Goal: Contribute content

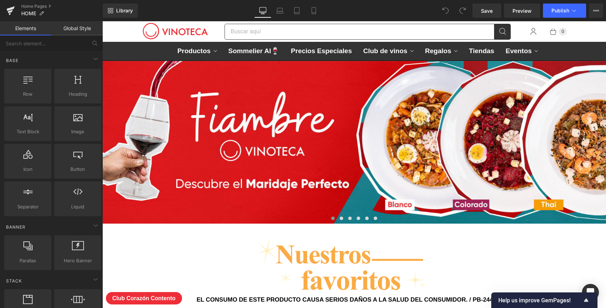
scroll to position [3076, 504]
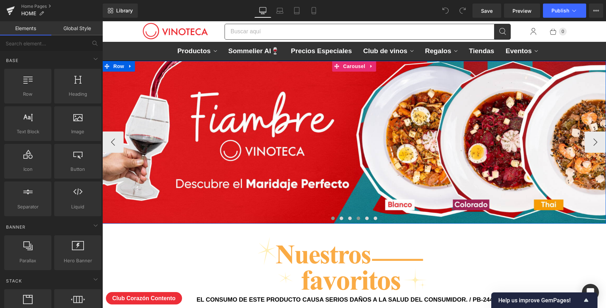
click at [359, 218] on span at bounding box center [359, 218] width 4 height 4
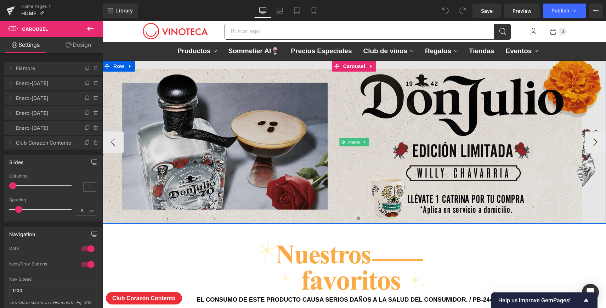
click at [370, 177] on img at bounding box center [354, 142] width 504 height 163
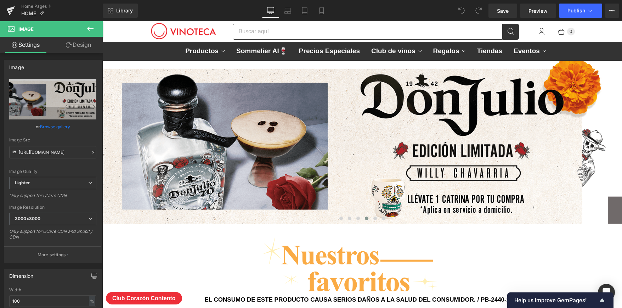
scroll to position [3123, 520]
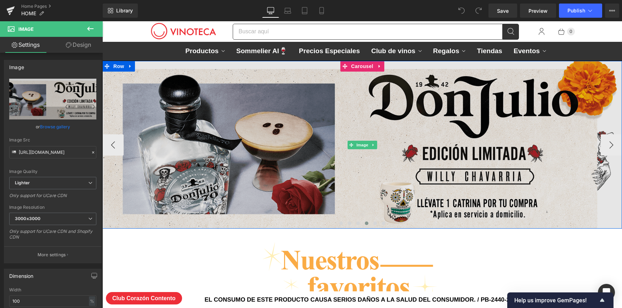
click at [454, 160] on img at bounding box center [362, 145] width 520 height 168
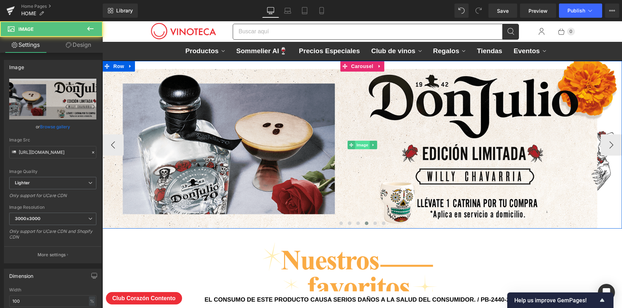
click at [360, 144] on span "Image" at bounding box center [362, 145] width 15 height 8
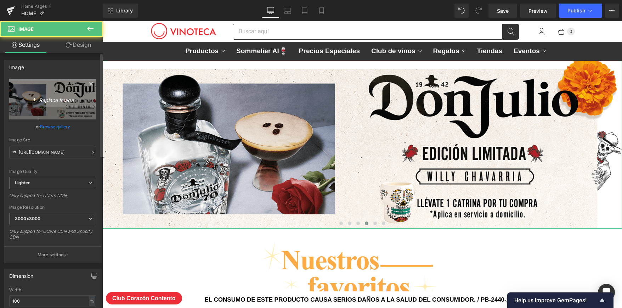
click at [79, 102] on icon "Replace Image" at bounding box center [52, 99] width 57 height 9
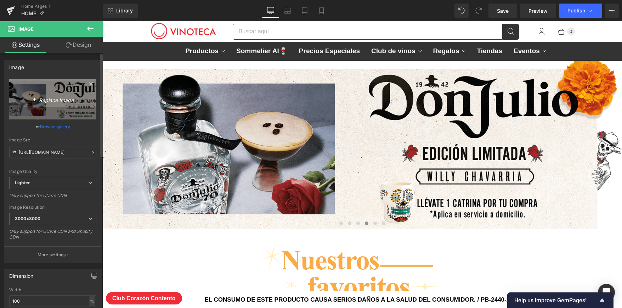
type input "C:\fakepath\Licor-del-mes-Mobile-desktop-v2.png"
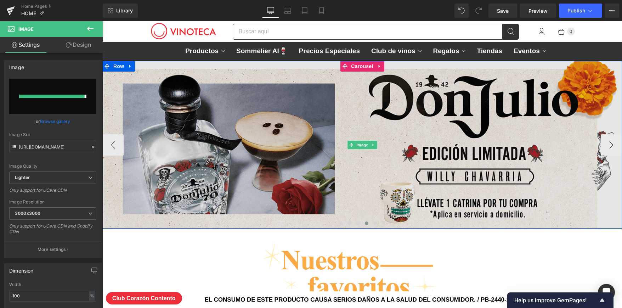
type input "[URL][DOMAIN_NAME]"
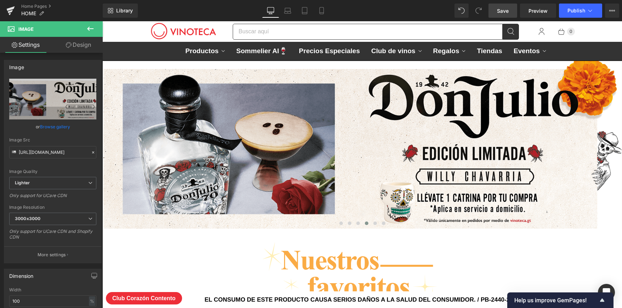
click at [505, 11] on span "Save" at bounding box center [503, 10] width 12 height 7
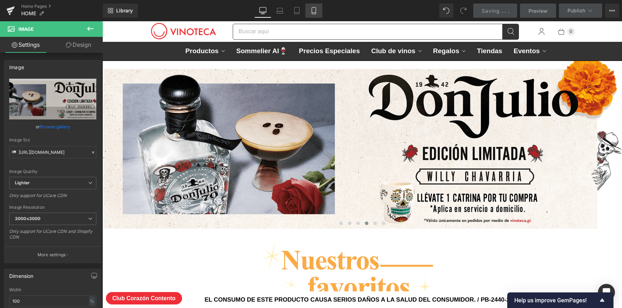
click at [314, 12] on icon at bounding box center [313, 10] width 7 height 7
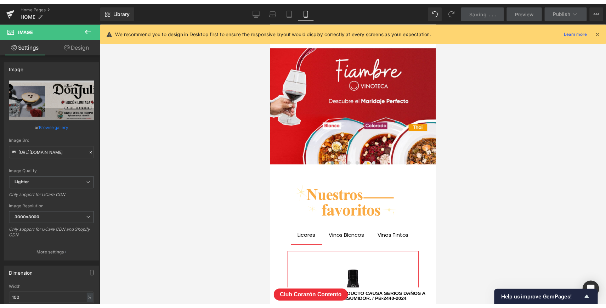
scroll to position [3518, 170]
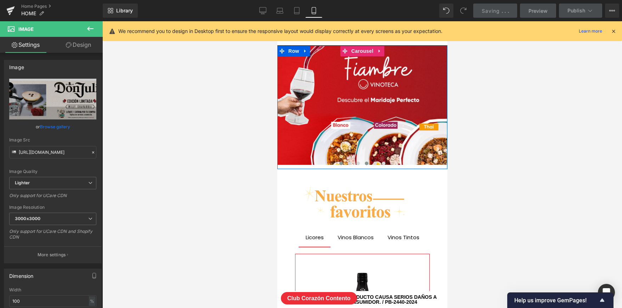
click at [366, 163] on span at bounding box center [366, 163] width 4 height 4
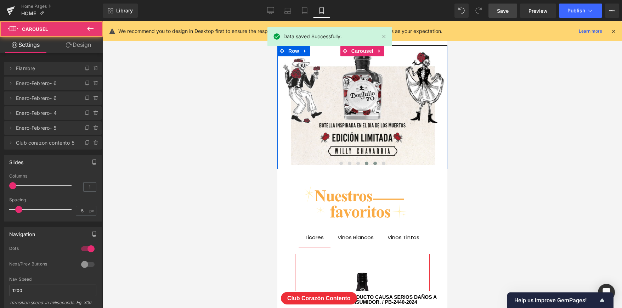
click at [375, 163] on span at bounding box center [375, 163] width 4 height 4
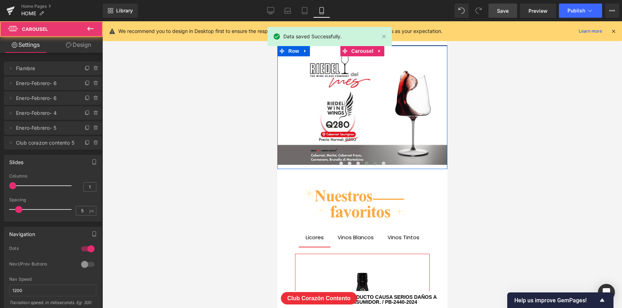
click at [367, 163] on span at bounding box center [366, 163] width 4 height 4
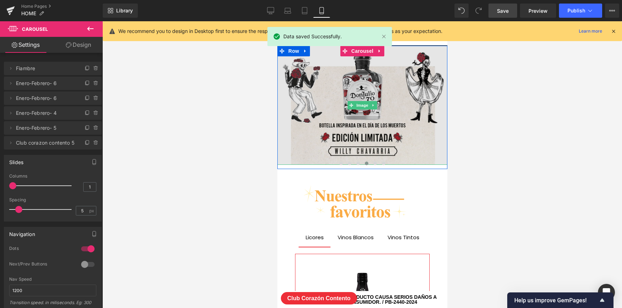
click at [371, 130] on img at bounding box center [362, 105] width 170 height 119
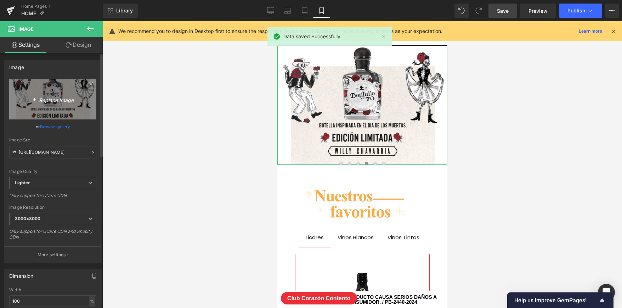
click at [75, 104] on link "Replace Image" at bounding box center [52, 99] width 87 height 41
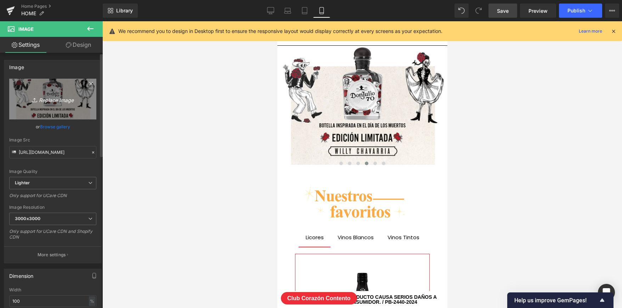
type input "C:\fakepath\Licor-del-mes-Mobile-v2.jpg"
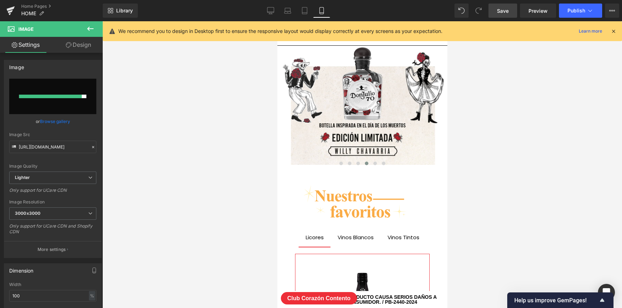
type input "[URL][DOMAIN_NAME]"
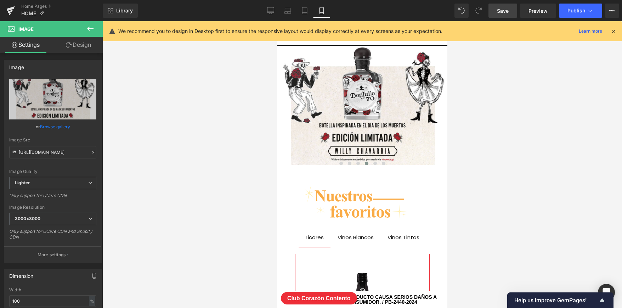
click at [509, 11] on link "Save" at bounding box center [502, 11] width 29 height 14
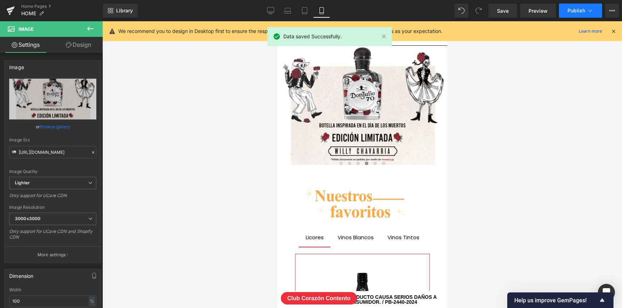
click at [587, 13] on icon at bounding box center [589, 10] width 7 height 7
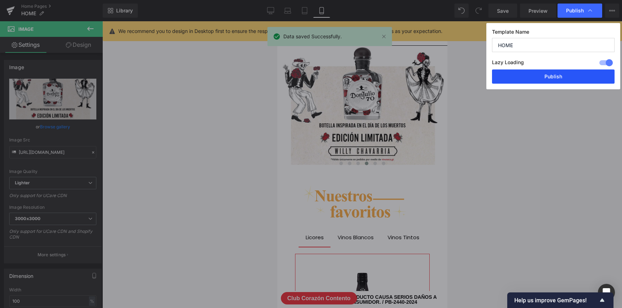
click at [543, 75] on button "Publish" at bounding box center [553, 76] width 123 height 14
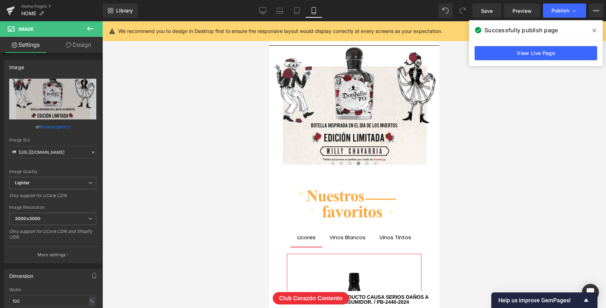
click at [597, 28] on span at bounding box center [594, 30] width 11 height 11
